Goal: Task Accomplishment & Management: Manage account settings

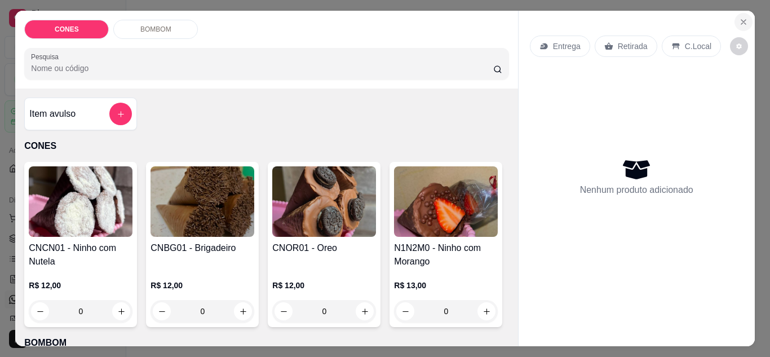
click at [740, 17] on icon "Close" at bounding box center [743, 21] width 9 height 9
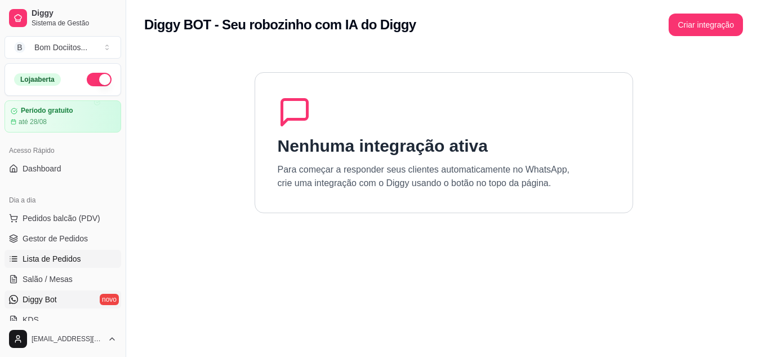
click at [83, 256] on link "Lista de Pedidos" at bounding box center [63, 259] width 117 height 18
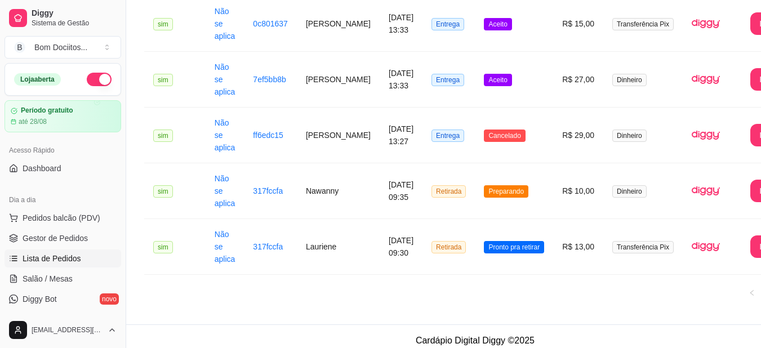
scroll to position [213, 0]
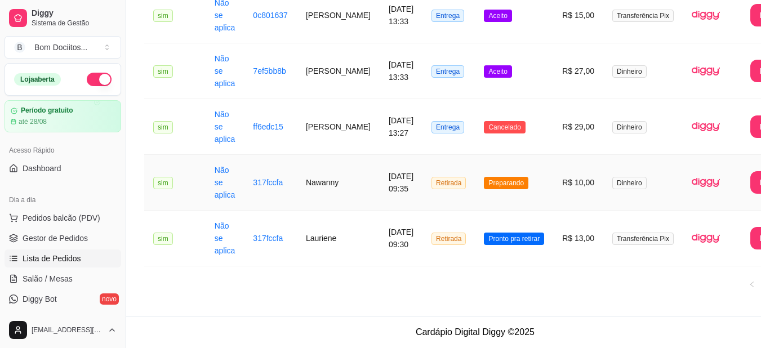
click at [518, 167] on td "Preparando" at bounding box center [514, 183] width 78 height 56
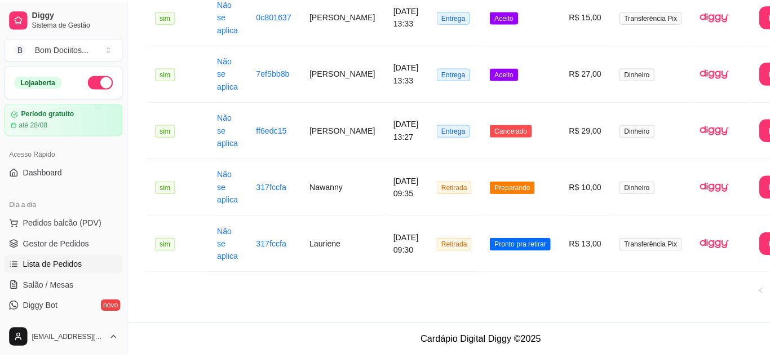
scroll to position [205, 0]
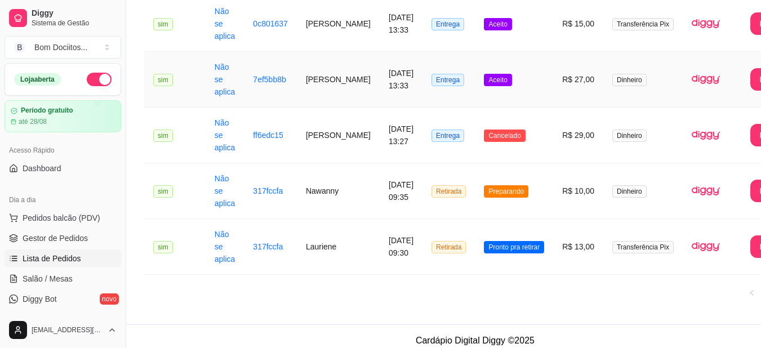
click at [437, 91] on td "Entrega" at bounding box center [449, 80] width 52 height 56
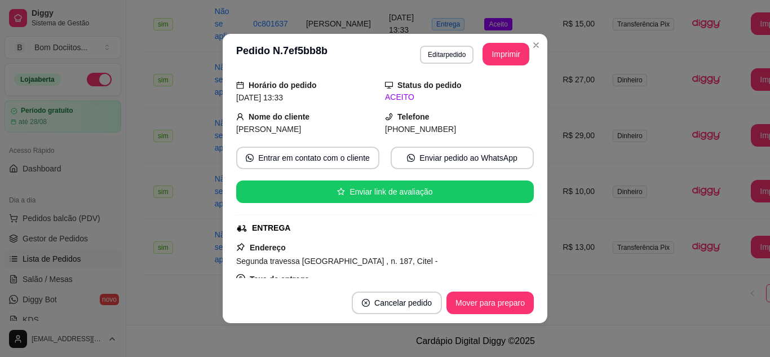
scroll to position [40, 0]
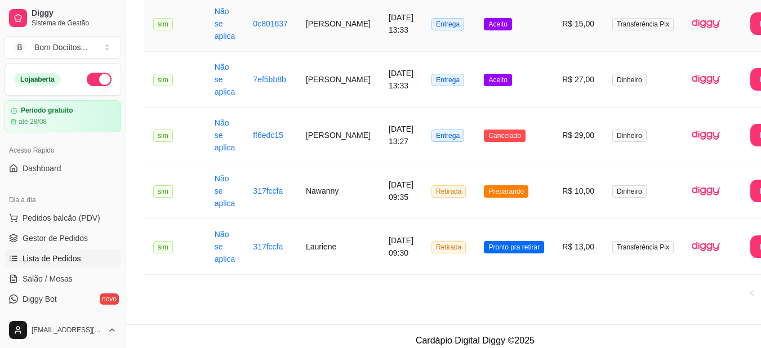
click at [491, 50] on td "Aceito" at bounding box center [514, 24] width 78 height 56
click at [429, 100] on td "Entrega" at bounding box center [449, 80] width 52 height 56
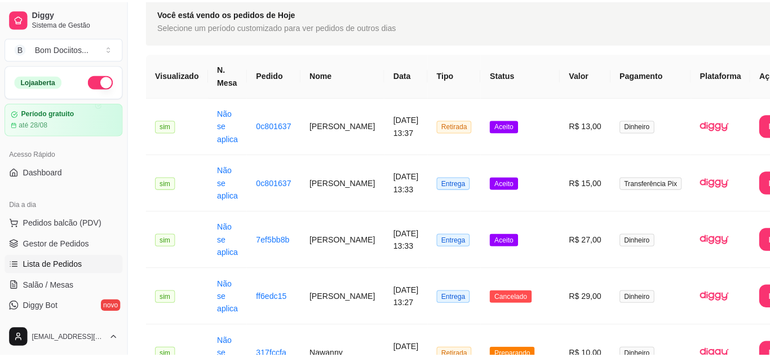
scroll to position [43, 0]
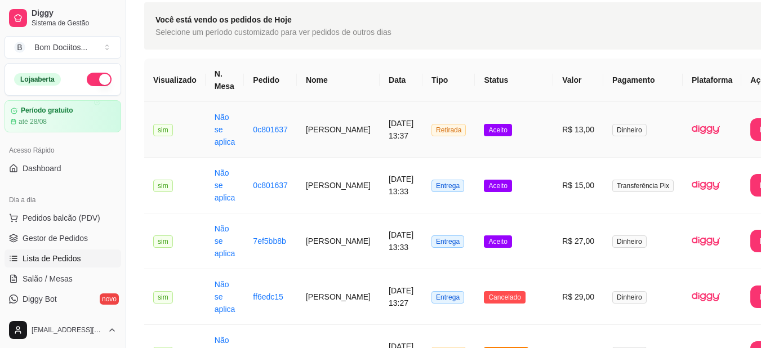
click at [502, 146] on td "Aceito" at bounding box center [514, 130] width 78 height 56
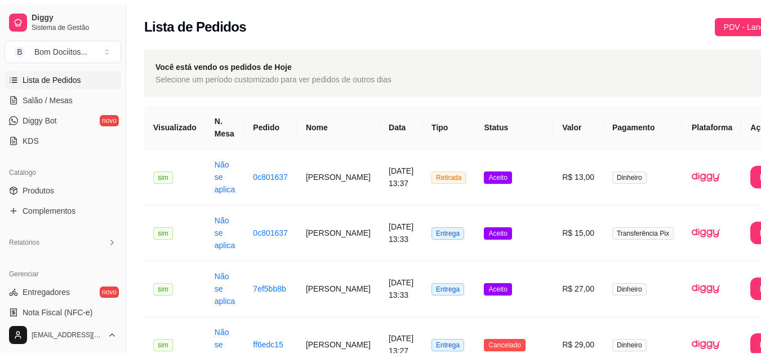
scroll to position [216, 0]
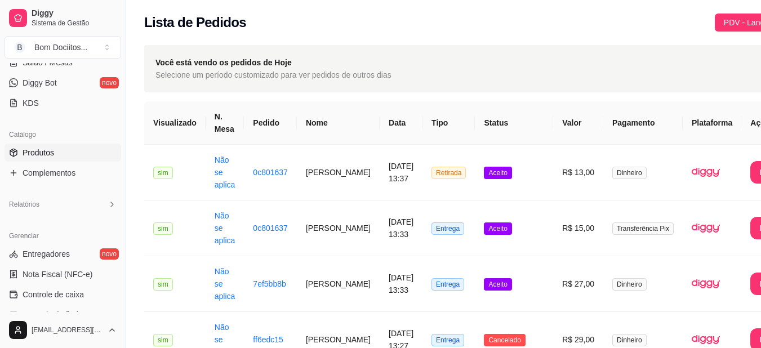
click at [41, 155] on span "Produtos" at bounding box center [39, 152] width 32 height 11
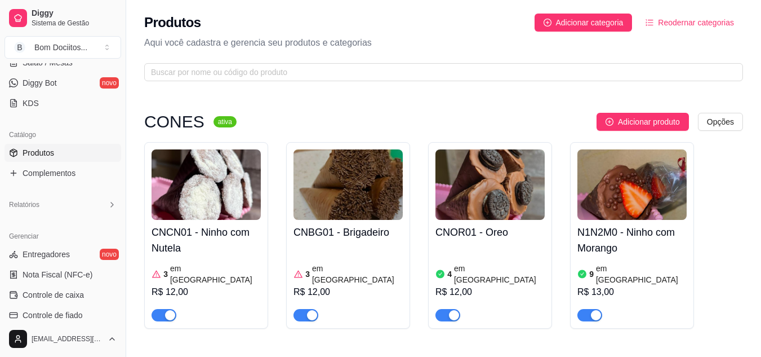
click at [646, 253] on h4 "N1N2M0 - Ninho com Morango" at bounding box center [632, 240] width 109 height 32
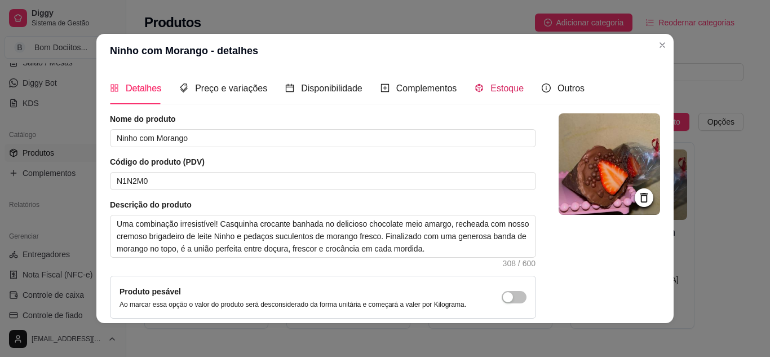
click at [490, 90] on span "Estoque" at bounding box center [506, 88] width 33 height 10
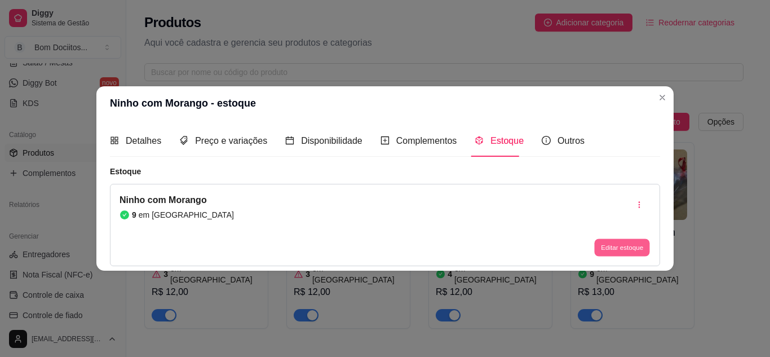
click at [625, 249] on button "Editar estoque" at bounding box center [621, 247] width 55 height 17
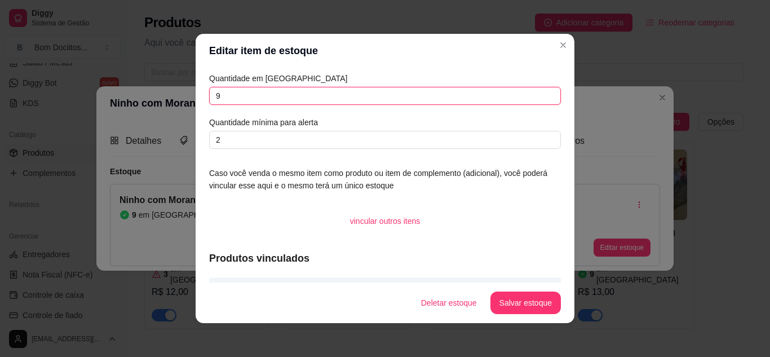
click at [332, 100] on input "9" at bounding box center [385, 96] width 352 height 18
type input "8"
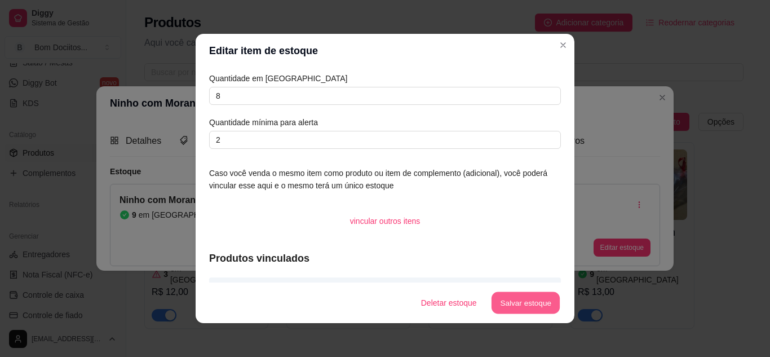
click at [513, 303] on button "Salvar estoque" at bounding box center [525, 303] width 69 height 22
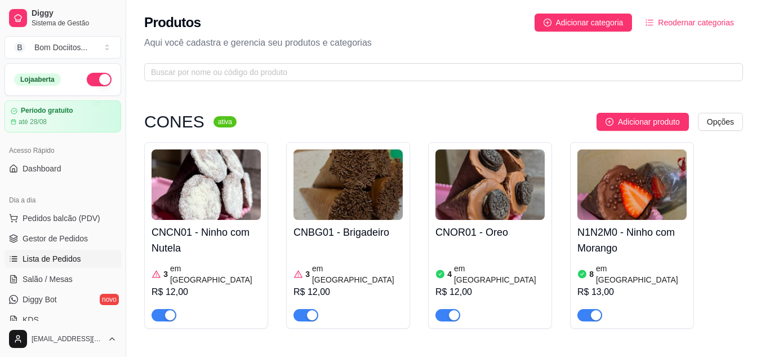
click at [68, 258] on span "Lista de Pedidos" at bounding box center [52, 258] width 59 height 11
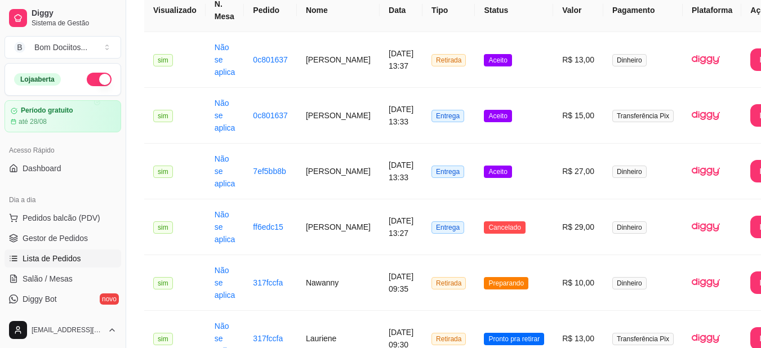
scroll to position [105, 0]
